Goal: Task Accomplishment & Management: Complete application form

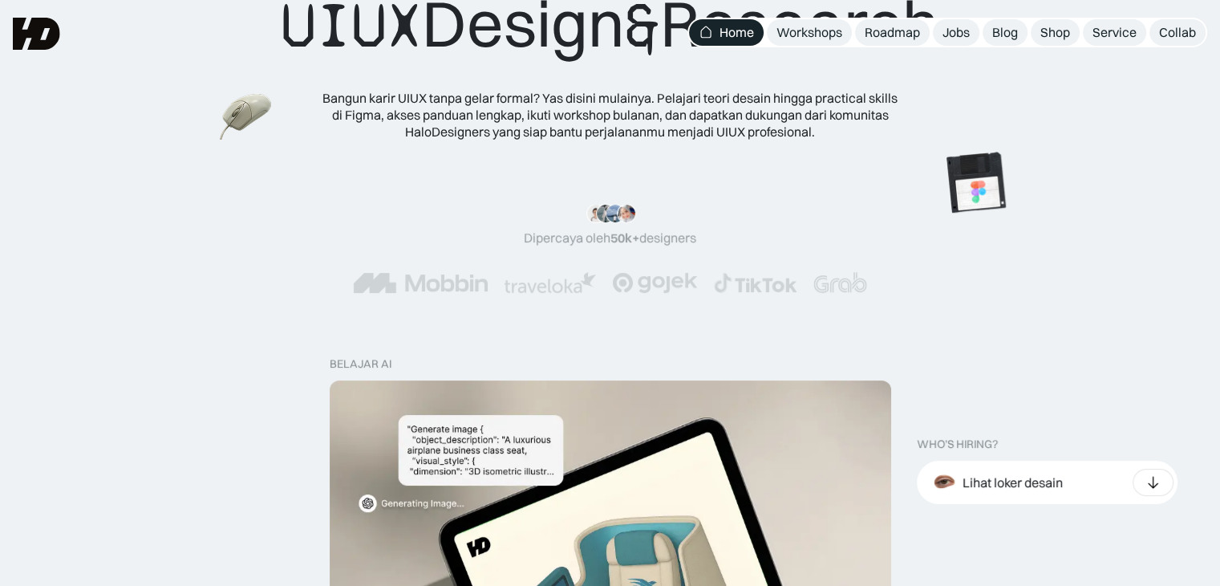
scroll to position [6, 0]
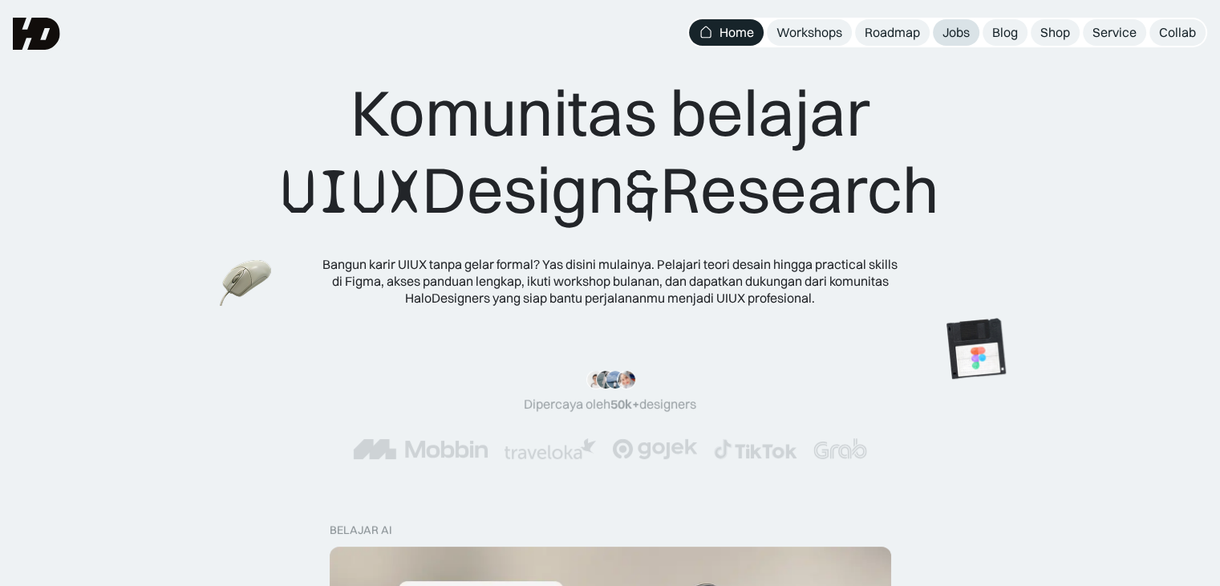
click at [963, 33] on div "Jobs" at bounding box center [955, 32] width 27 height 17
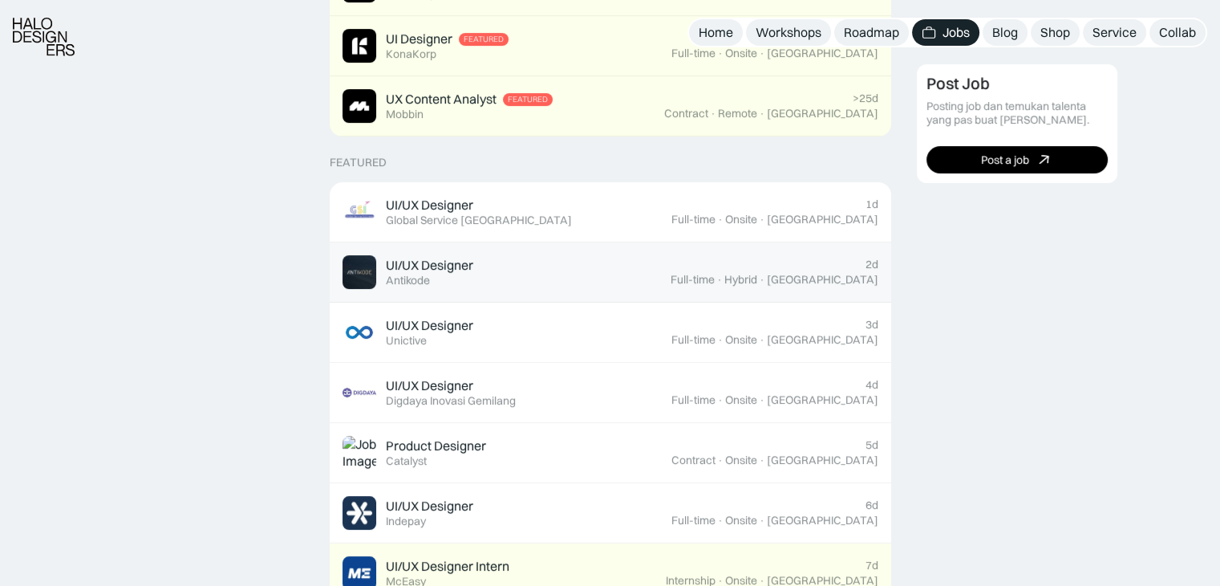
scroll to position [507, 0]
click at [541, 286] on div "UI/UX Designer Featured Antikode" at bounding box center [507, 271] width 328 height 34
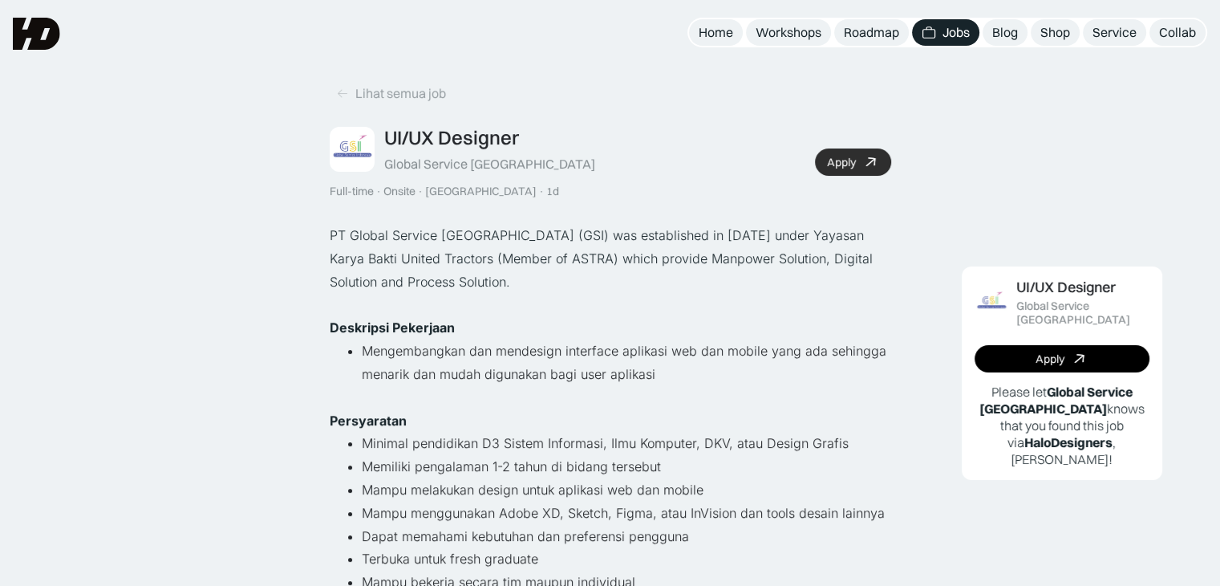
click at [834, 168] on div "Apply" at bounding box center [841, 163] width 29 height 14
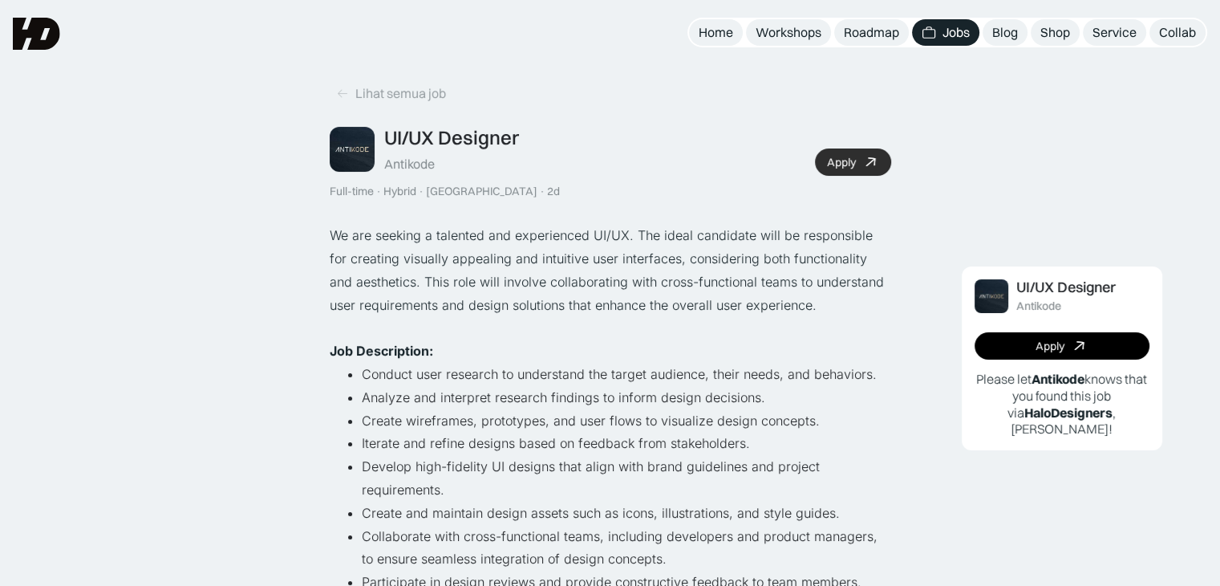
click at [841, 167] on div "Apply" at bounding box center [841, 163] width 29 height 14
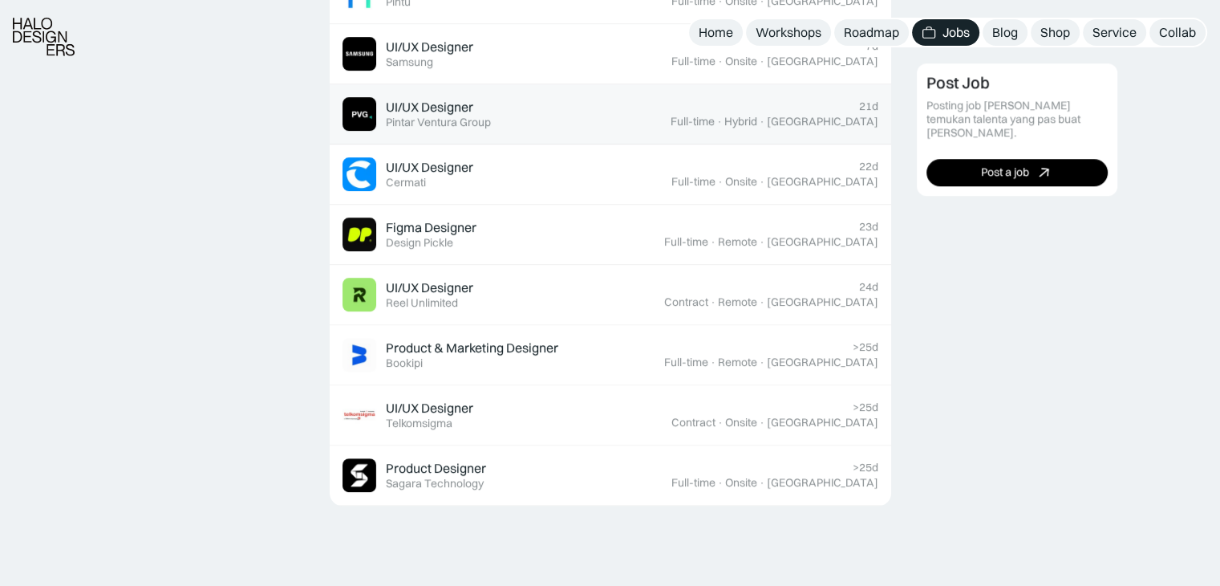
scroll to position [1145, 0]
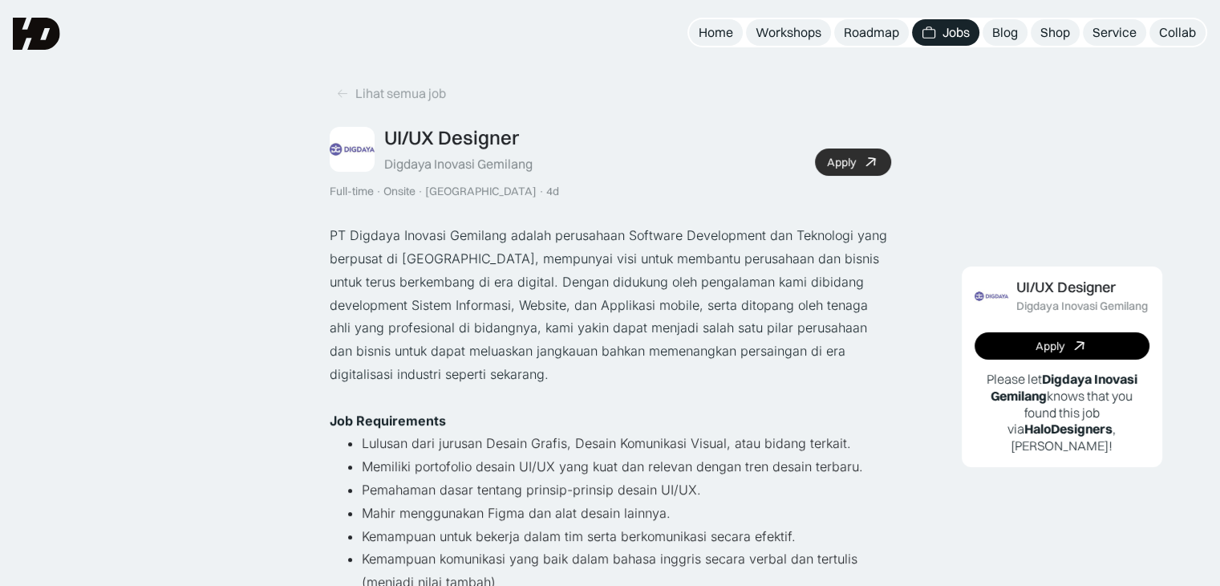
click at [827, 166] on div "Apply" at bounding box center [841, 163] width 29 height 14
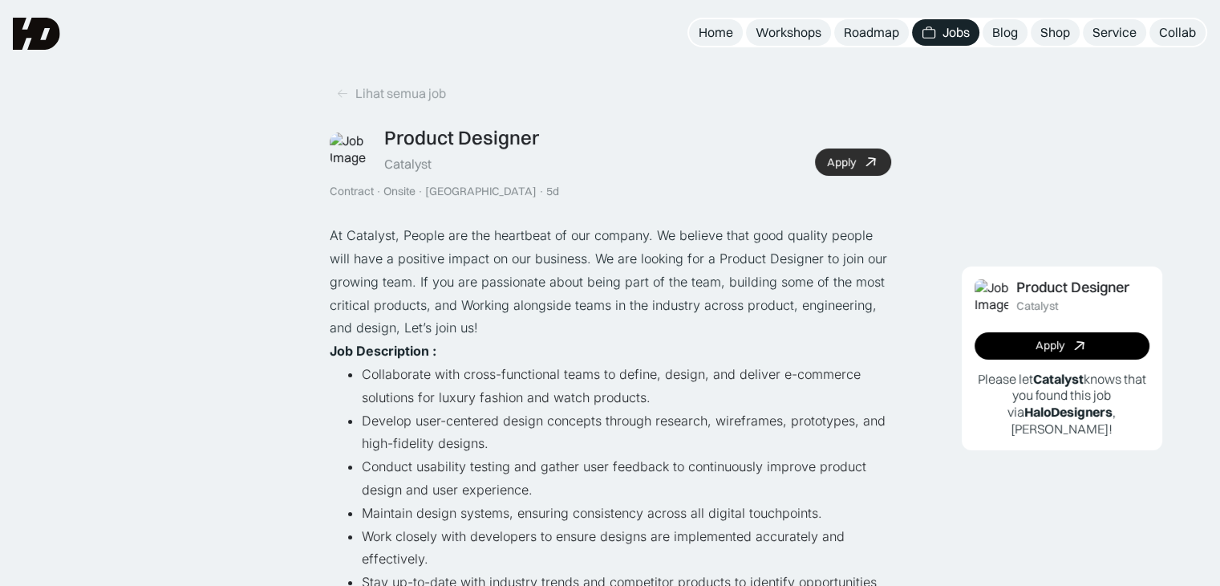
click at [852, 163] on div "Apply" at bounding box center [841, 163] width 29 height 14
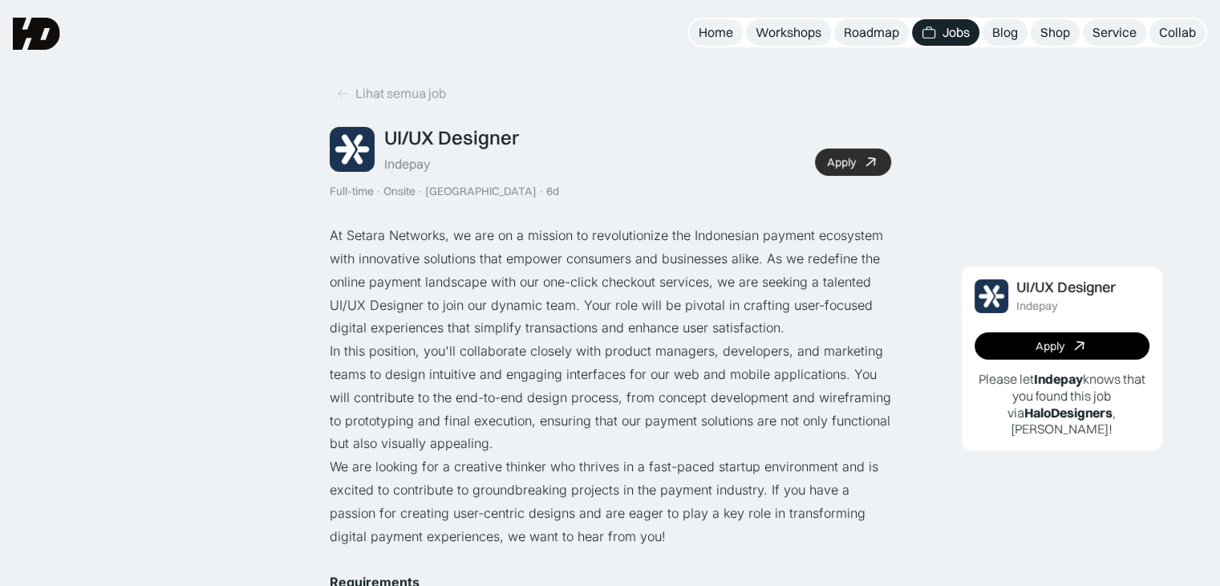
click at [855, 168] on link "Apply" at bounding box center [853, 161] width 76 height 27
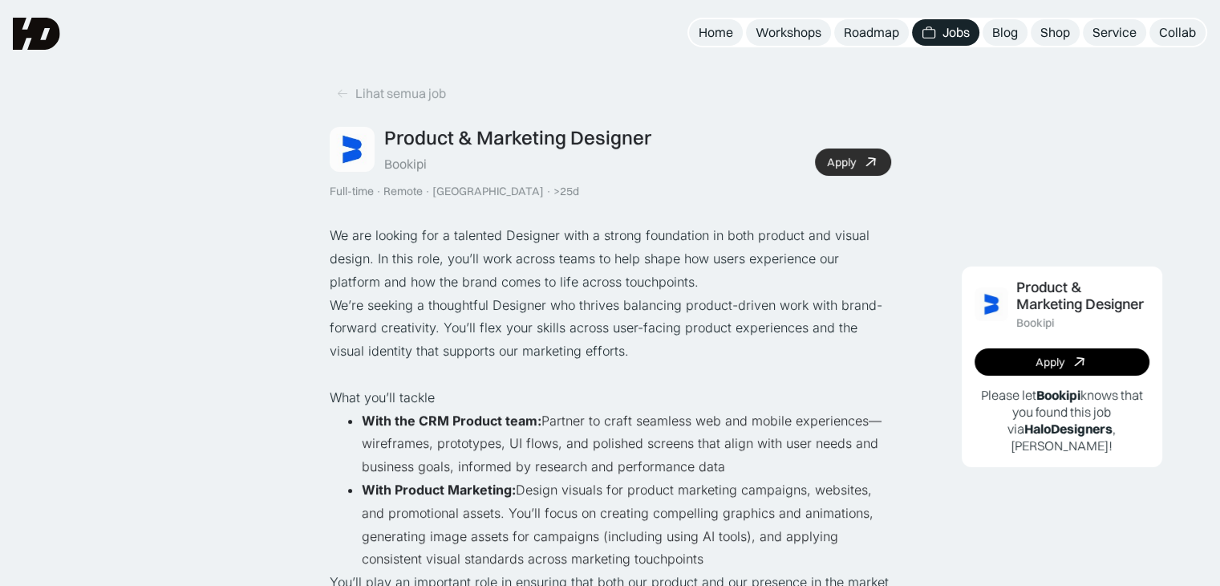
click at [868, 168] on icon at bounding box center [870, 162] width 23 height 23
